Goal: Task Accomplishment & Management: Manage account settings

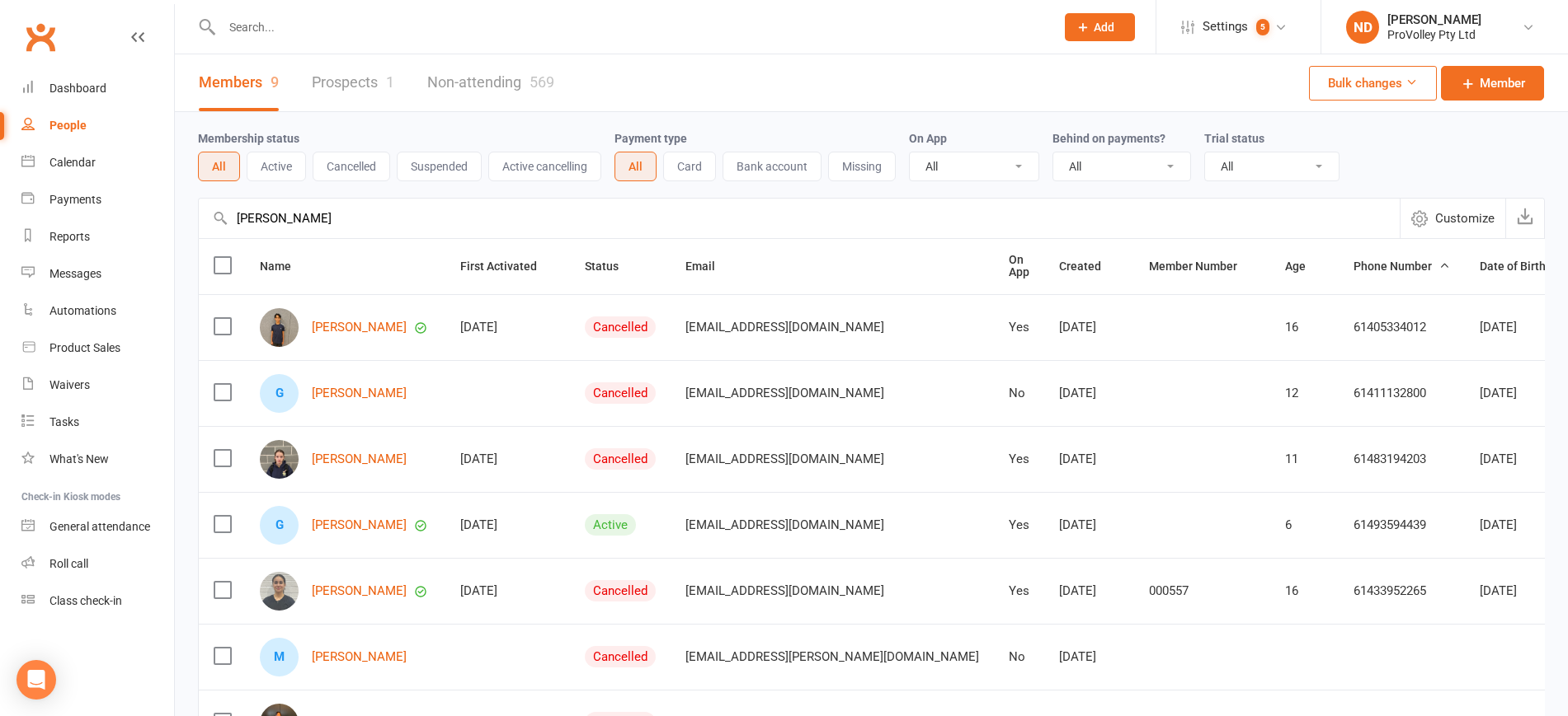
select select "100"
click at [72, 122] on div "People" at bounding box center [68, 125] width 38 height 13
click at [344, 78] on link "Prospects 1" at bounding box center [353, 83] width 83 height 57
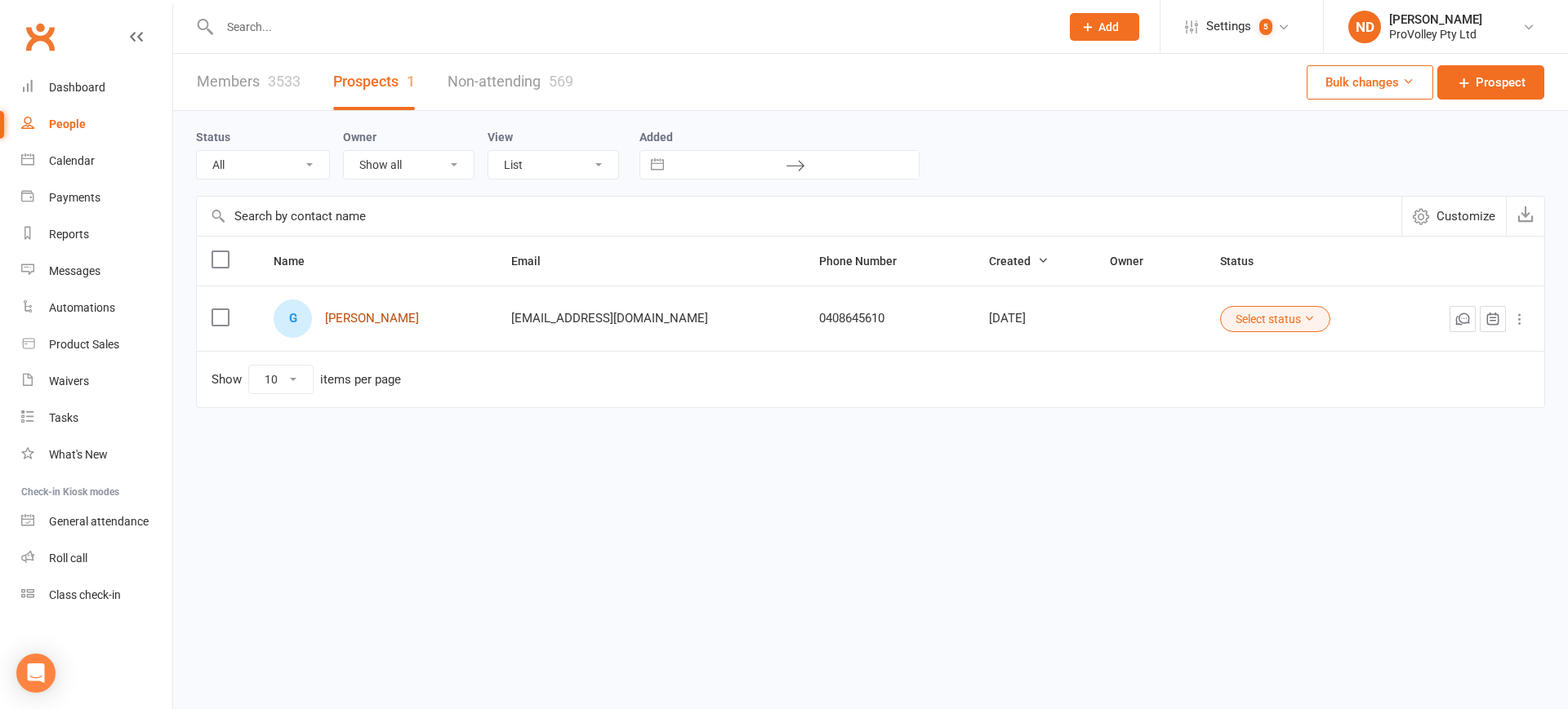
click at [386, 319] on link "[PERSON_NAME]" at bounding box center [372, 319] width 94 height 14
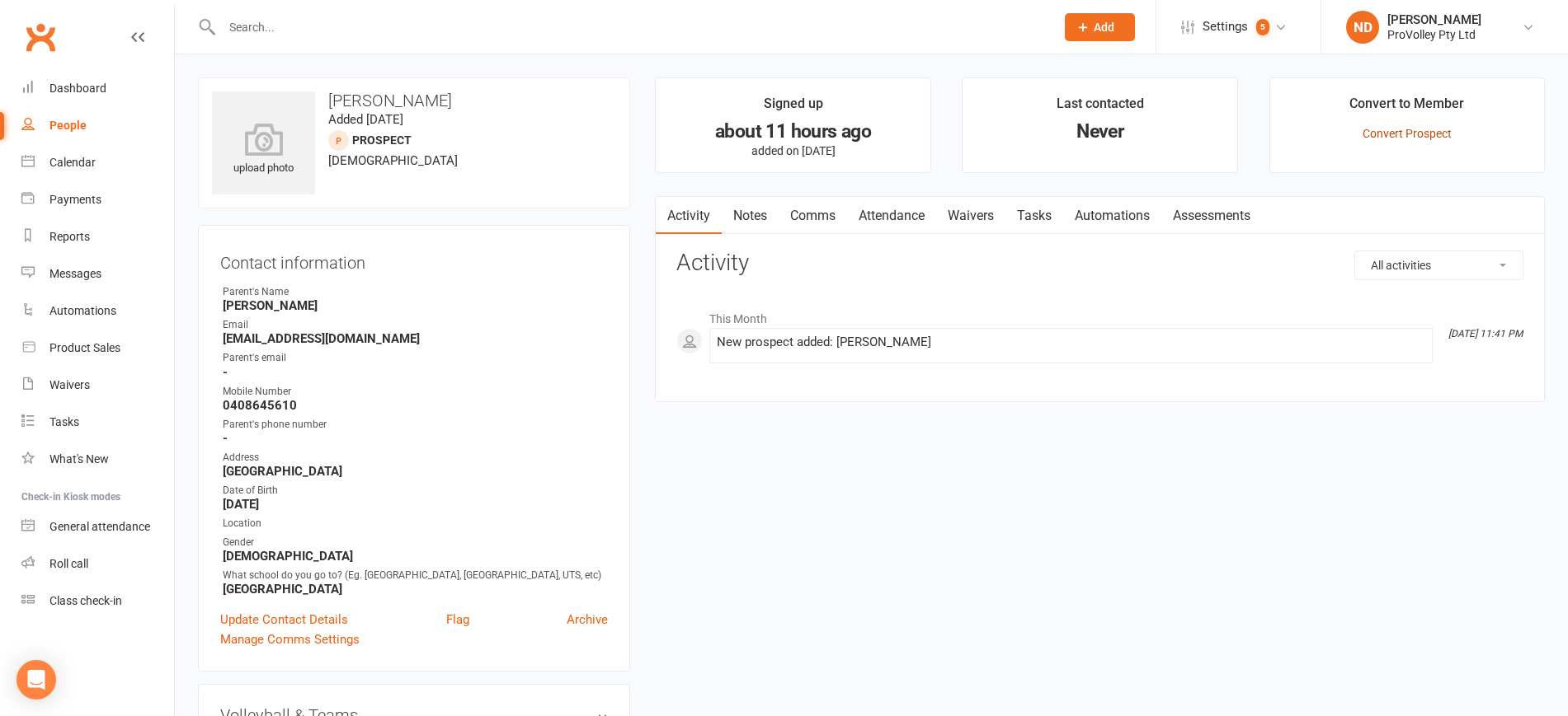
click at [1409, 127] on link "Convert Prospect" at bounding box center [1407, 133] width 89 height 13
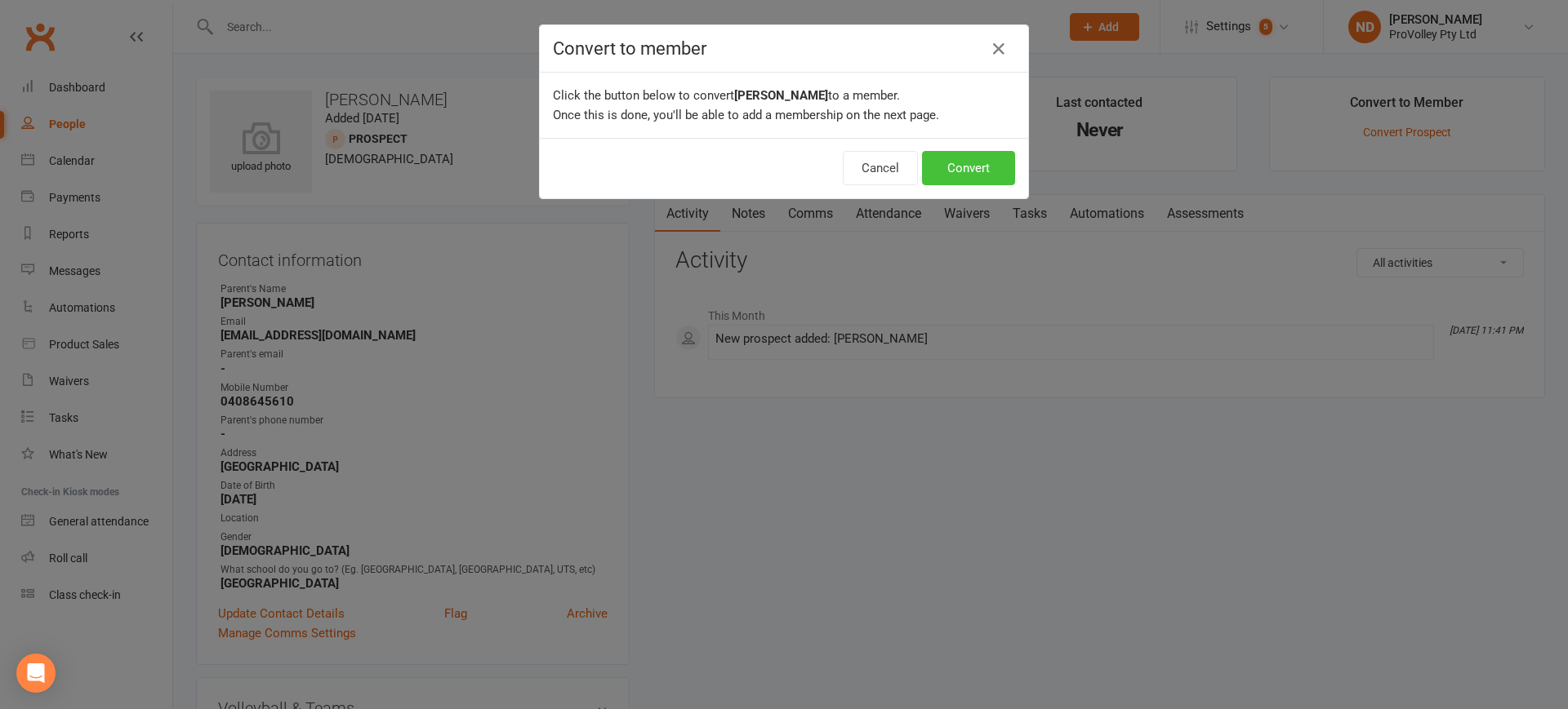
click at [956, 168] on button "Convert" at bounding box center [969, 168] width 93 height 35
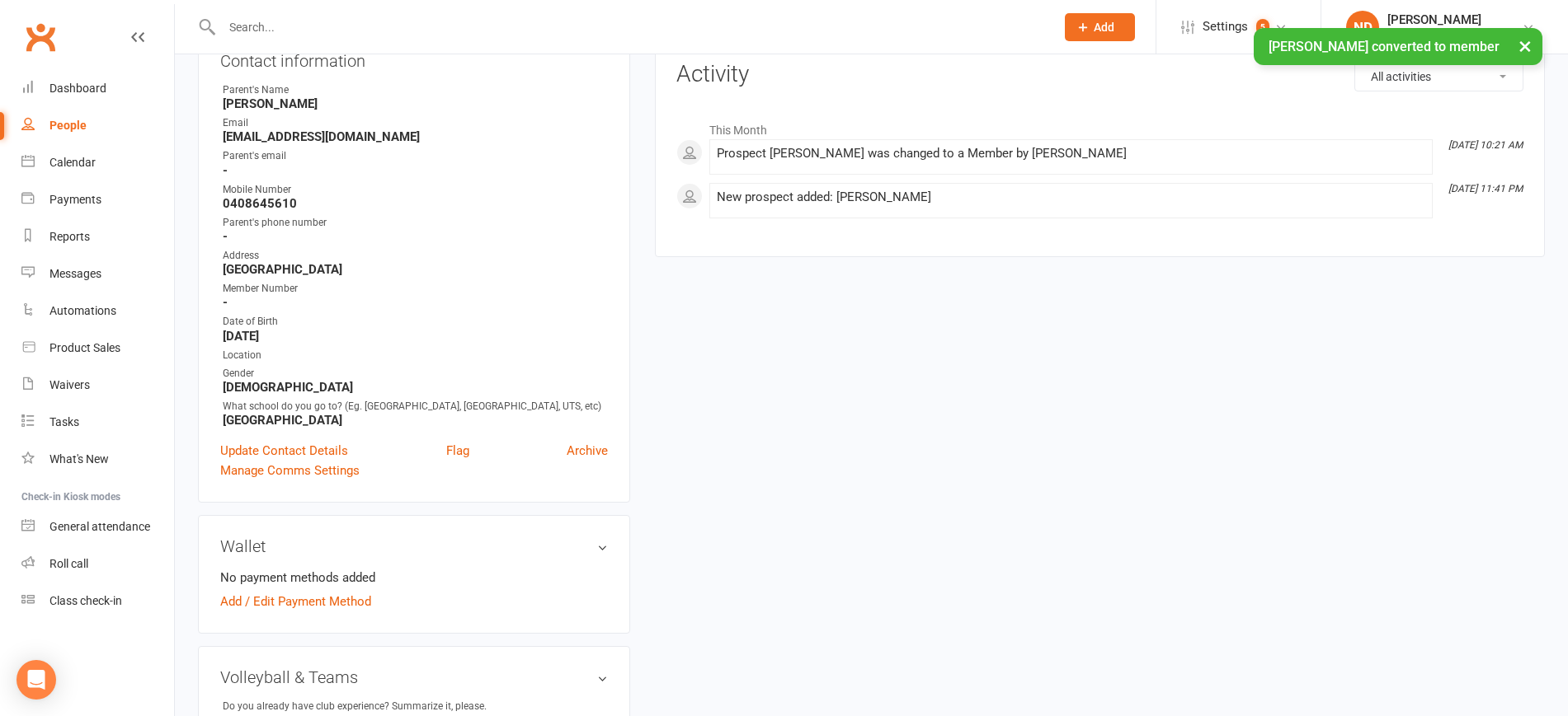
scroll to position [206, 0]
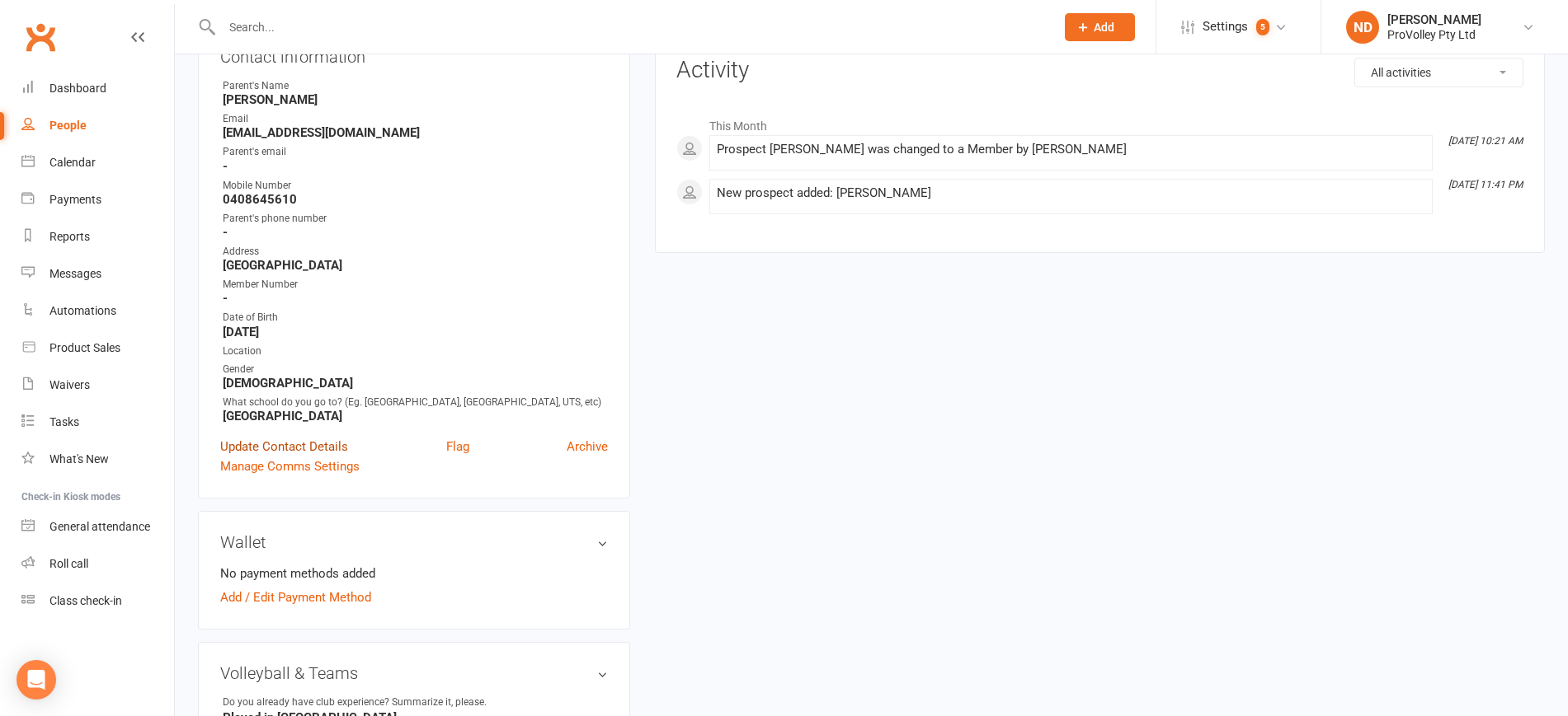
click at [290, 456] on link "Update Contact Details" at bounding box center [284, 447] width 128 height 20
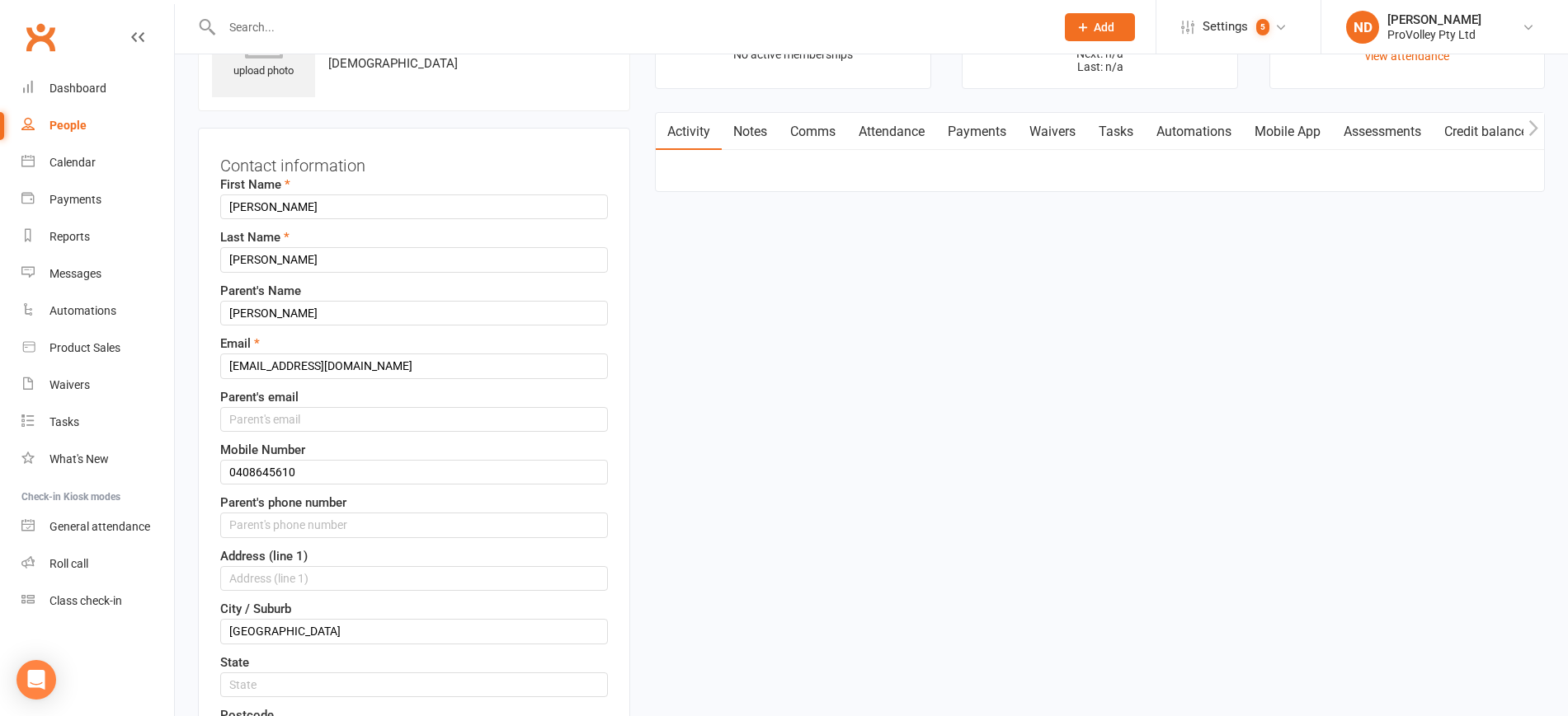
scroll to position [78, 0]
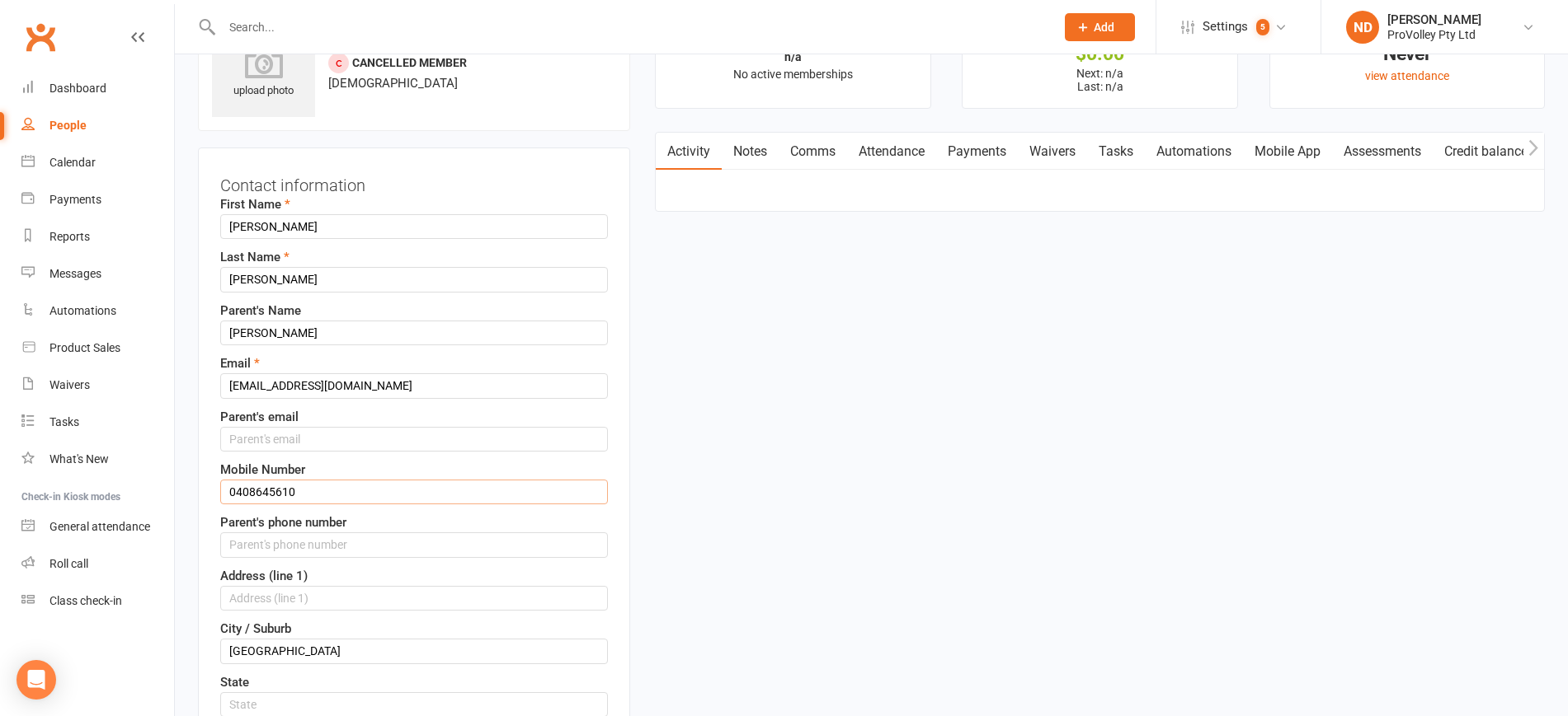
drag, startPoint x: 234, startPoint y: 498, endPoint x: 219, endPoint y: 497, distance: 15.0
click at [219, 497] on div "Contact information First Name [PERSON_NAME] Last Name [PERSON_NAME] Parent's N…" at bounding box center [414, 661] width 432 height 1027
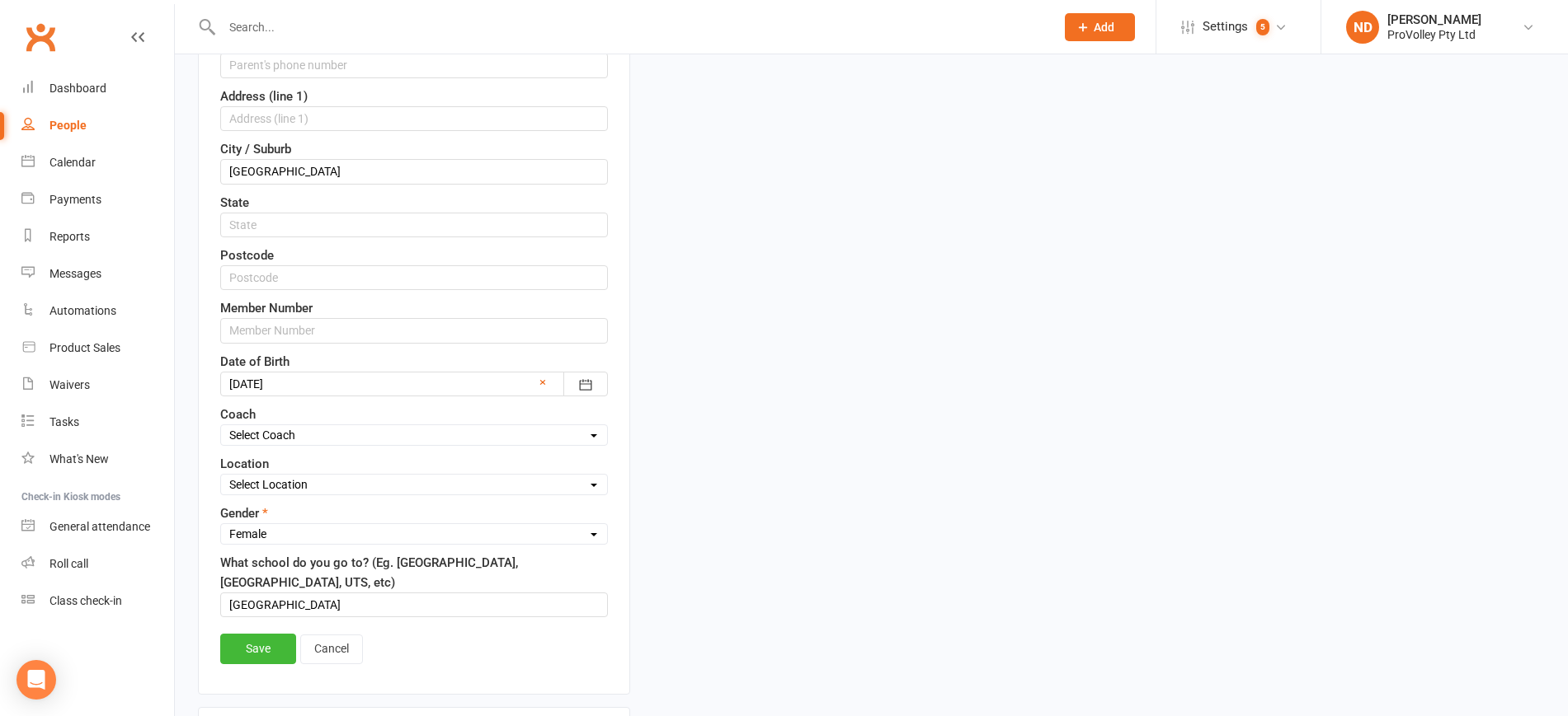
scroll to position [696, 0]
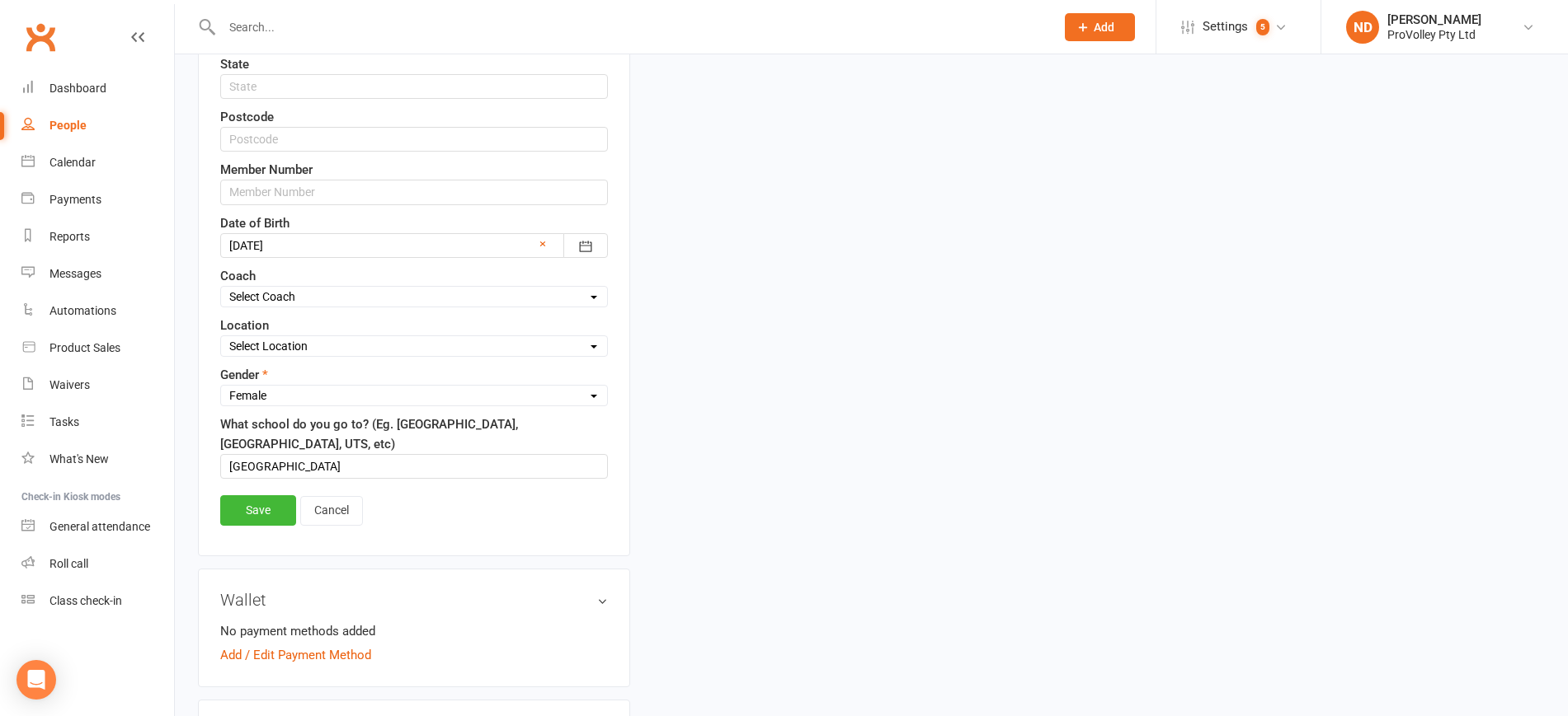
type input "61408645610"
click at [266, 529] on div "Save Cancel" at bounding box center [414, 513] width 388 height 38
click at [259, 519] on link "Save" at bounding box center [258, 510] width 76 height 30
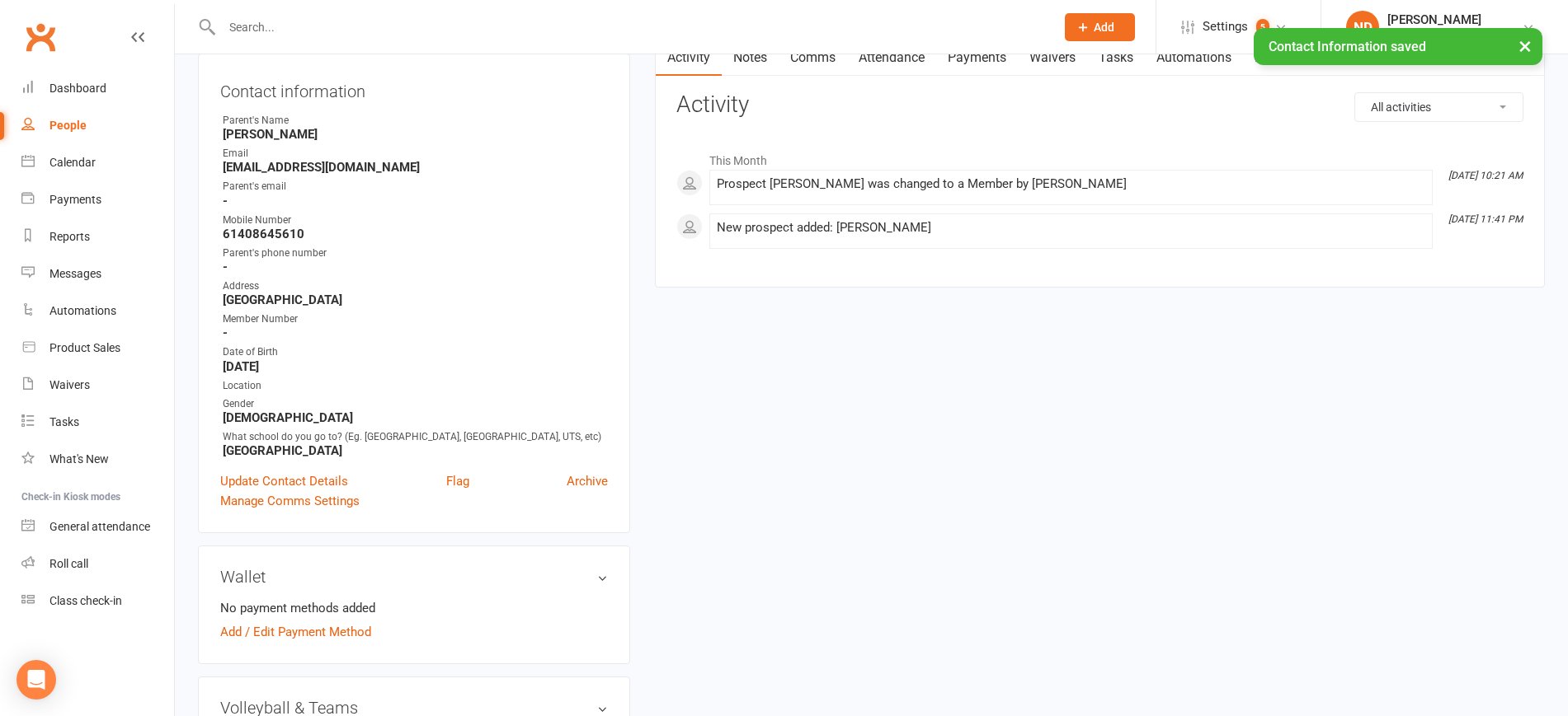
scroll to position [0, 0]
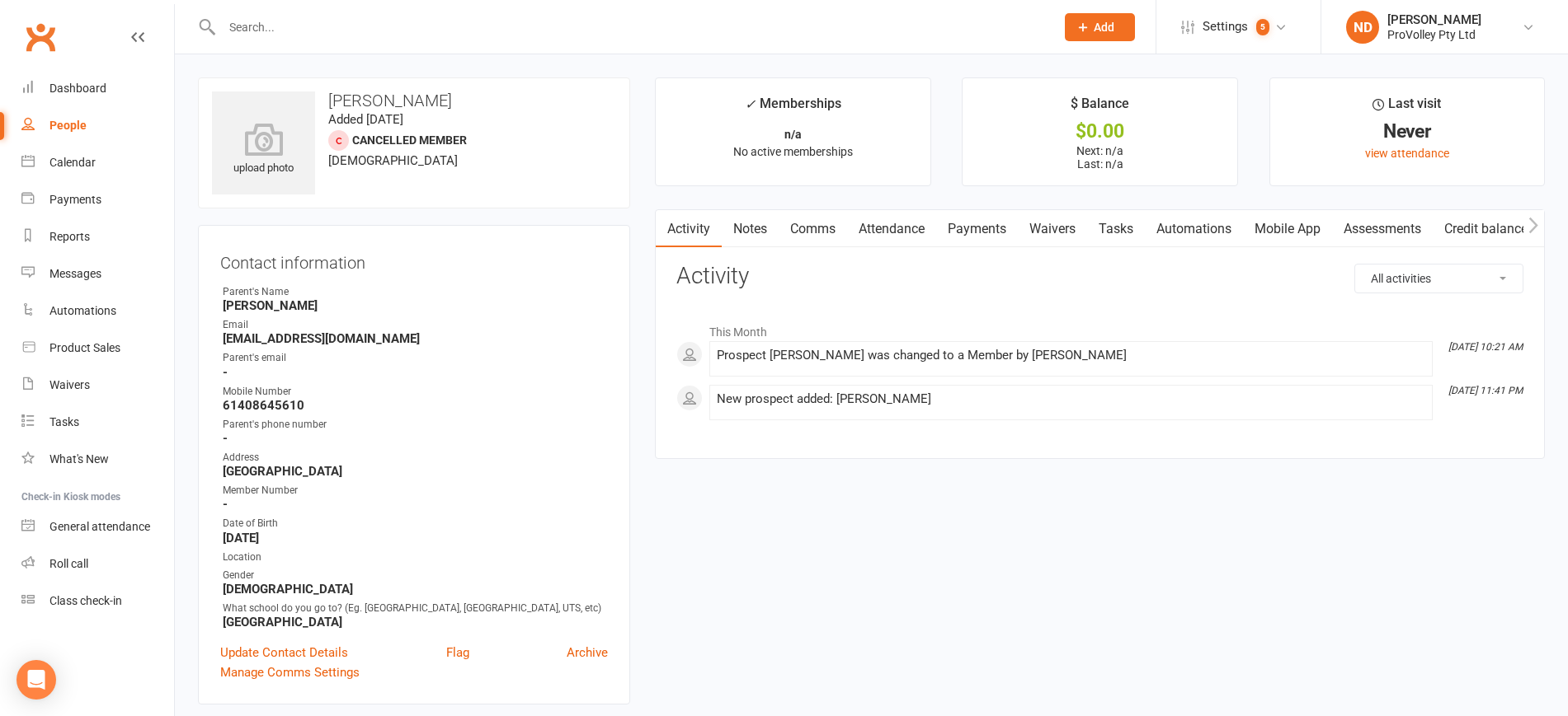
click at [68, 126] on div "People" at bounding box center [68, 125] width 38 height 13
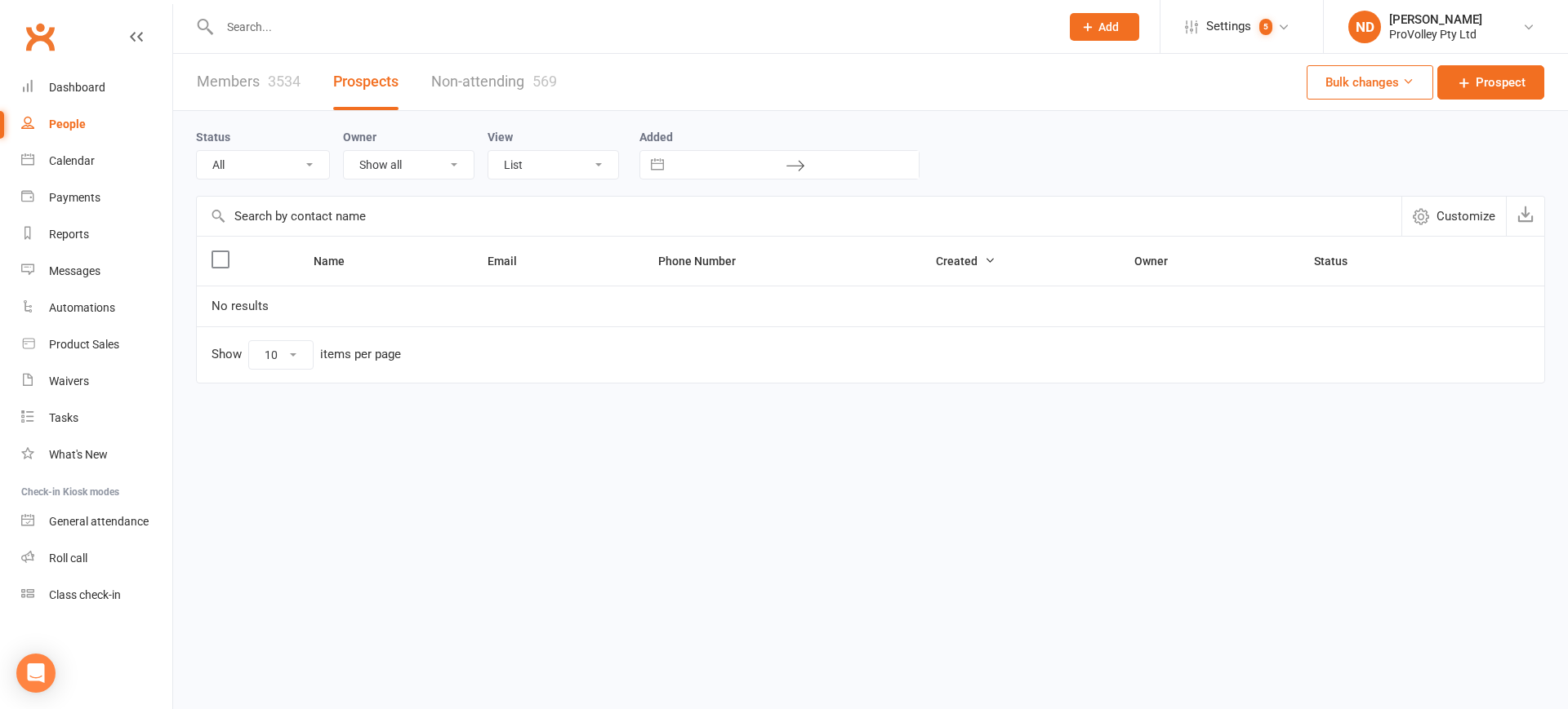
click at [64, 117] on div "People" at bounding box center [67, 124] width 37 height 13
drag, startPoint x: 273, startPoint y: 79, endPoint x: 272, endPoint y: 126, distance: 47.0
click at [272, 80] on div "3534" at bounding box center [284, 81] width 33 height 17
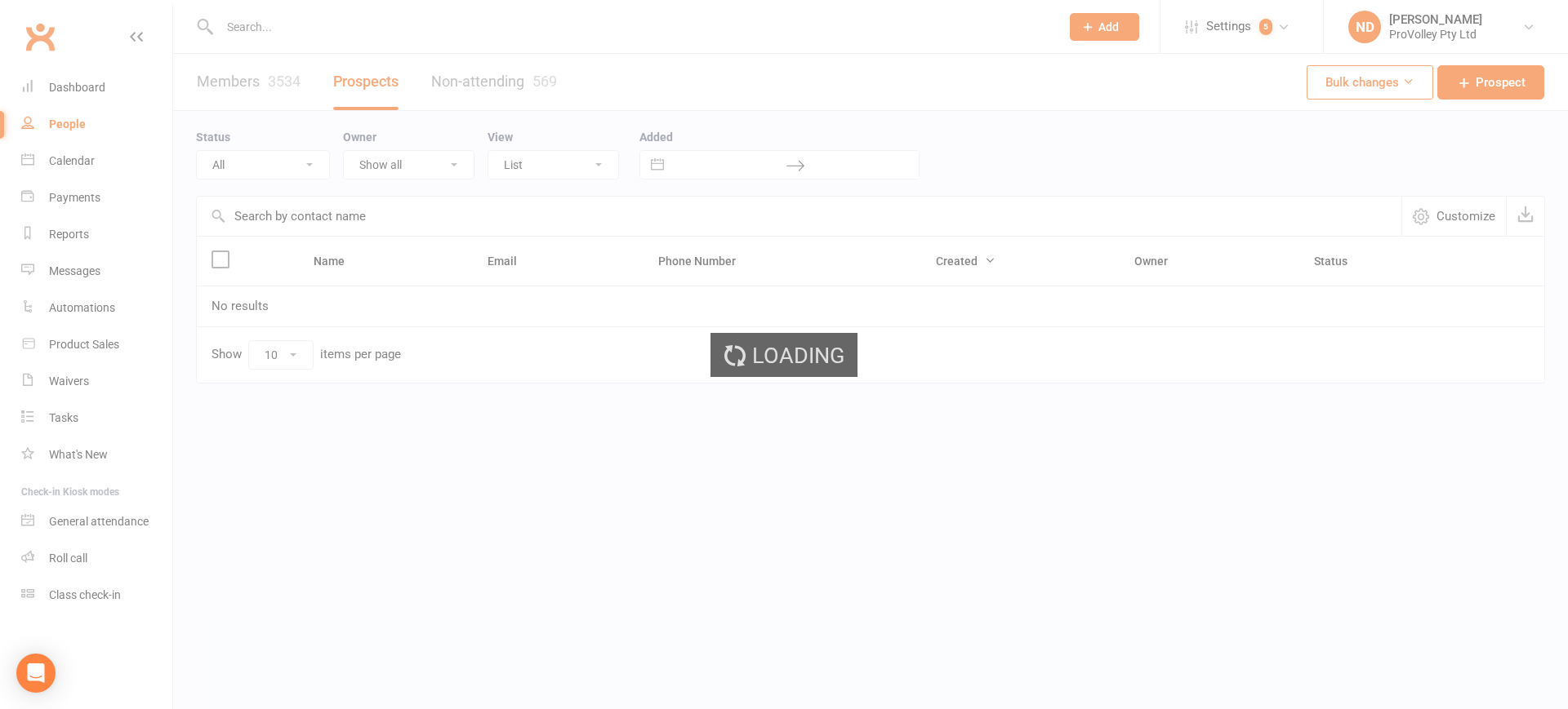
select select "100"
